Goal: Navigation & Orientation: Go to known website

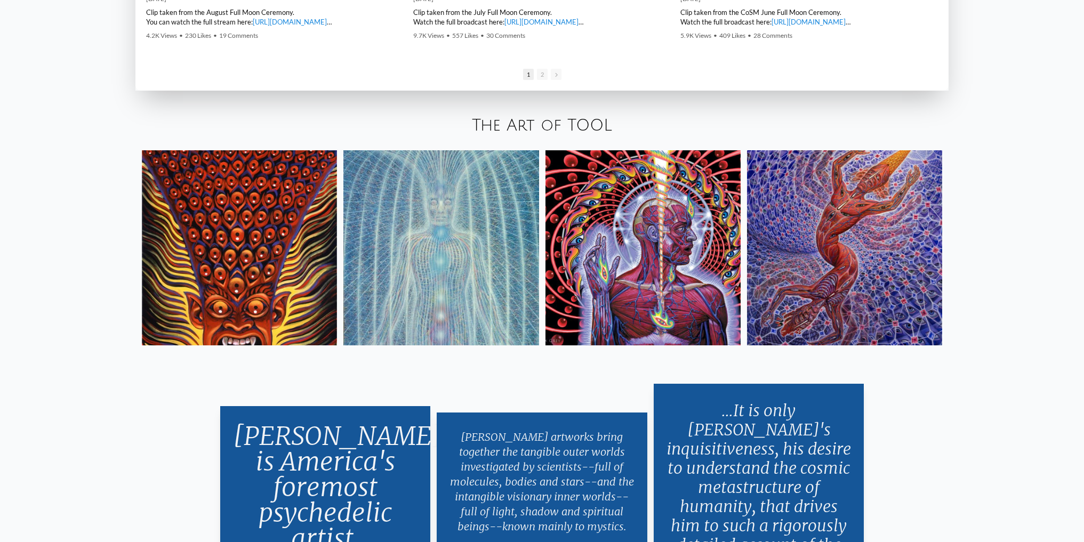
scroll to position [2175, 0]
